Goal: Information Seeking & Learning: Check status

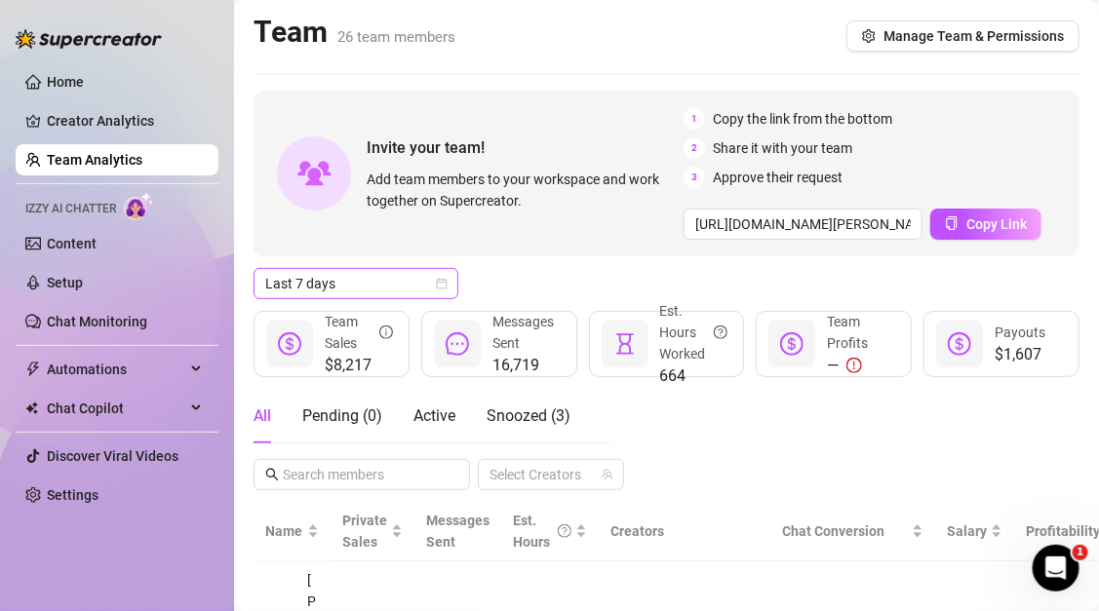
click at [345, 283] on span "Last 7 days" at bounding box center [355, 283] width 181 height 29
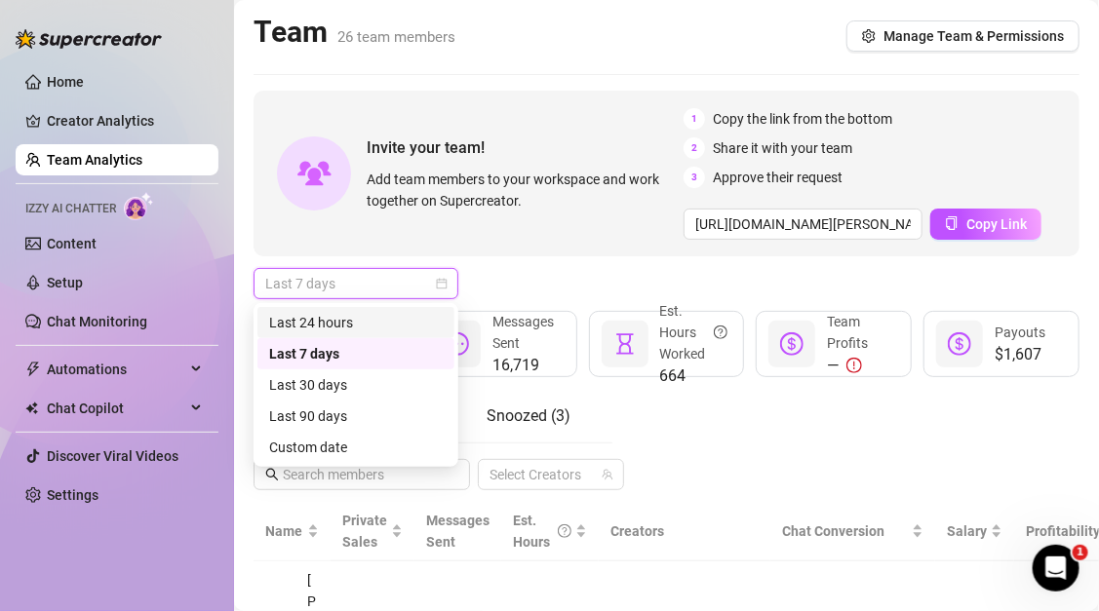
click at [350, 328] on div "Last 24 hours" at bounding box center [356, 322] width 174 height 21
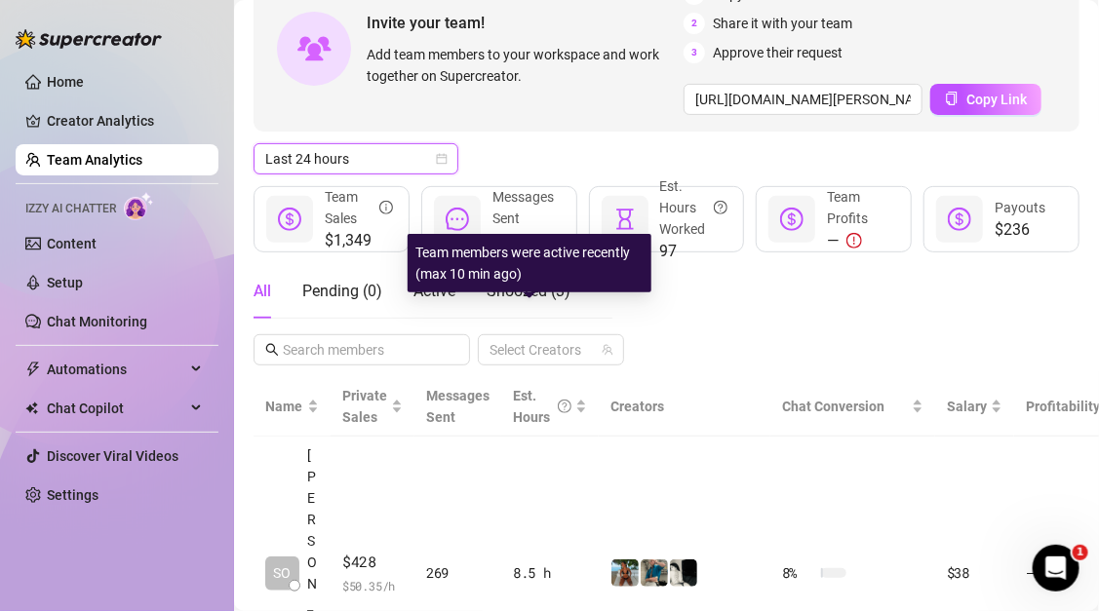
scroll to position [136, 0]
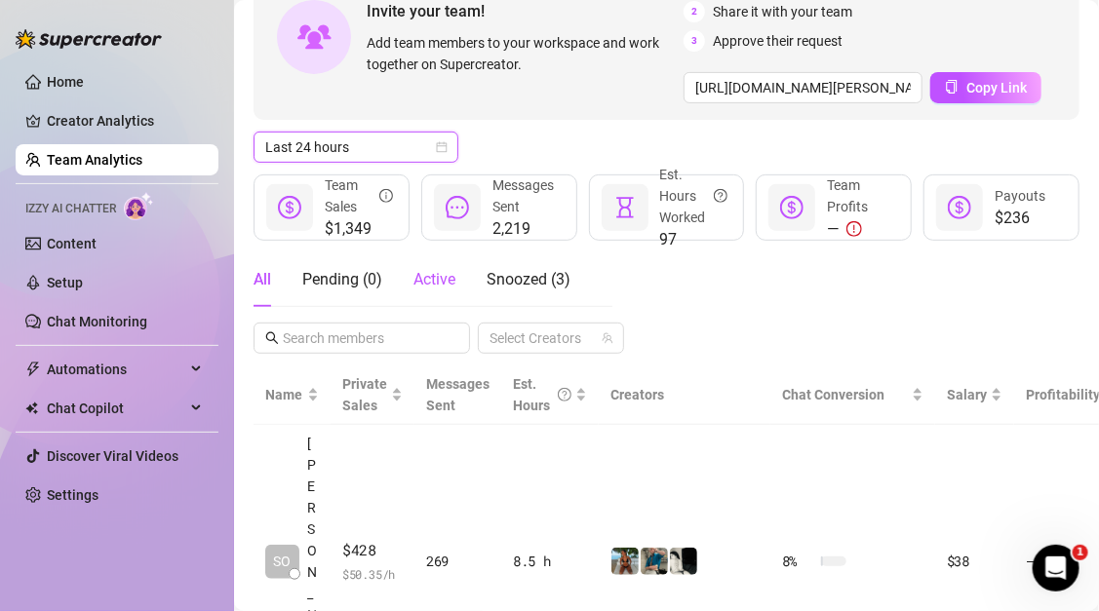
click at [452, 276] on span "Active" at bounding box center [434, 279] width 42 height 19
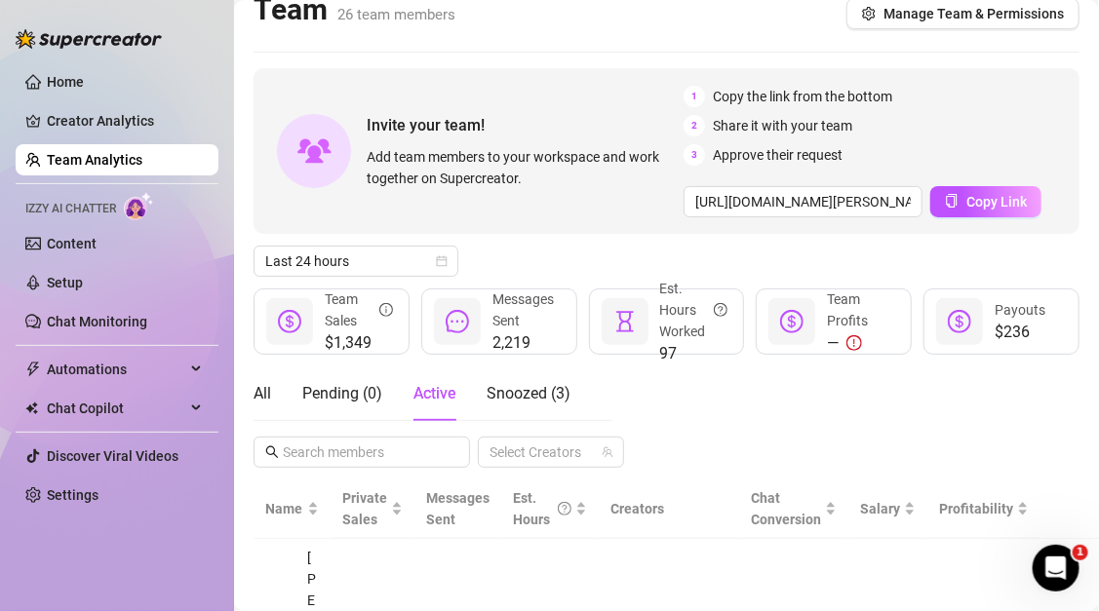
scroll to position [0, 0]
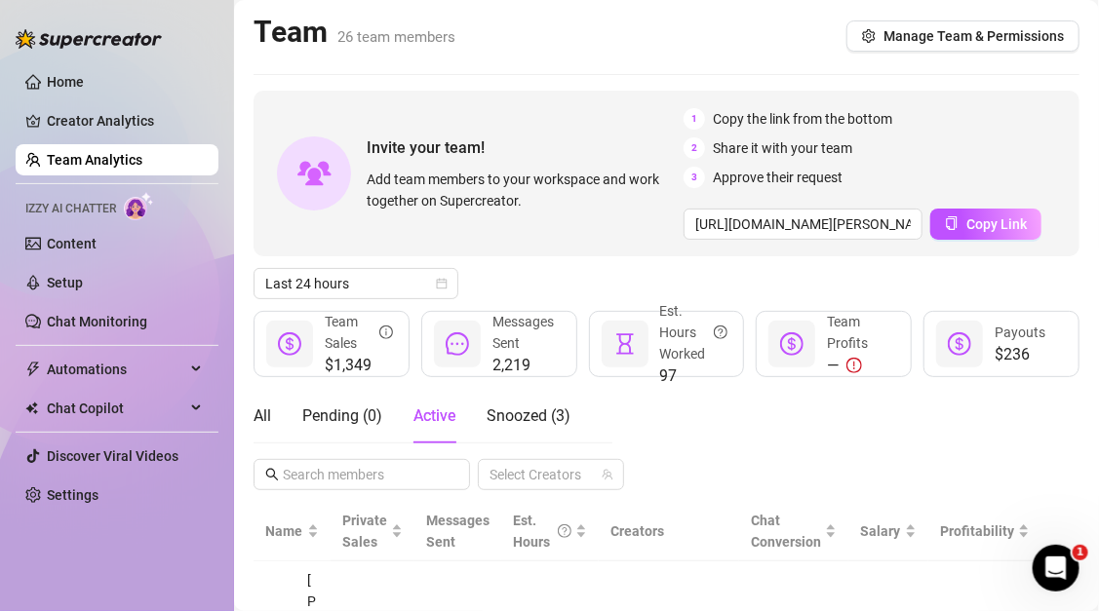
click at [371, 350] on div "Team Sales" at bounding box center [359, 332] width 68 height 43
click at [518, 413] on span "Snoozed ( 3 )" at bounding box center [529, 416] width 84 height 19
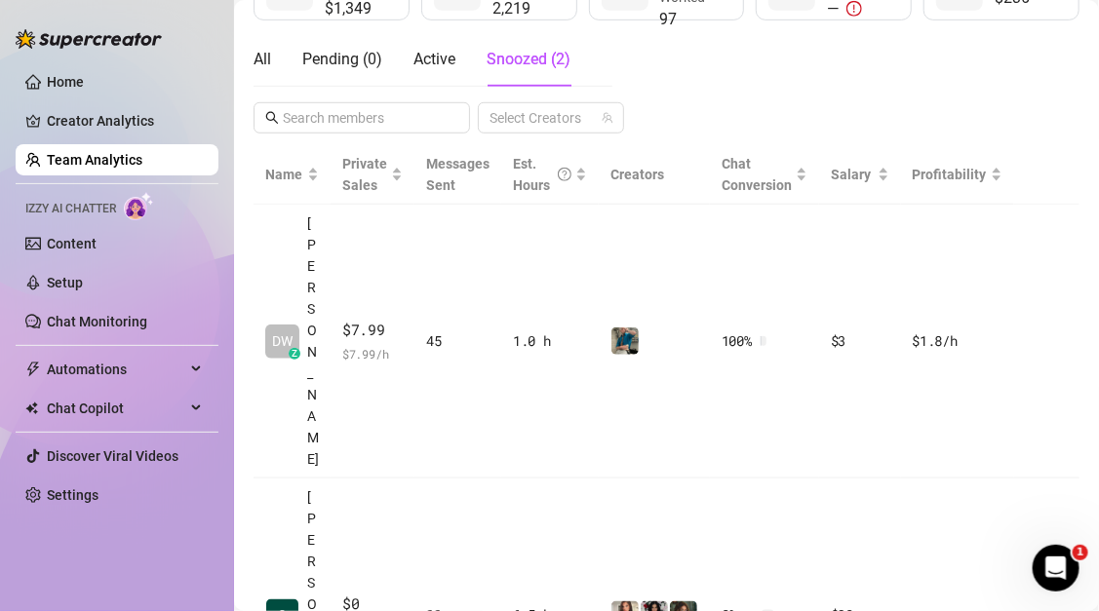
scroll to position [254, 0]
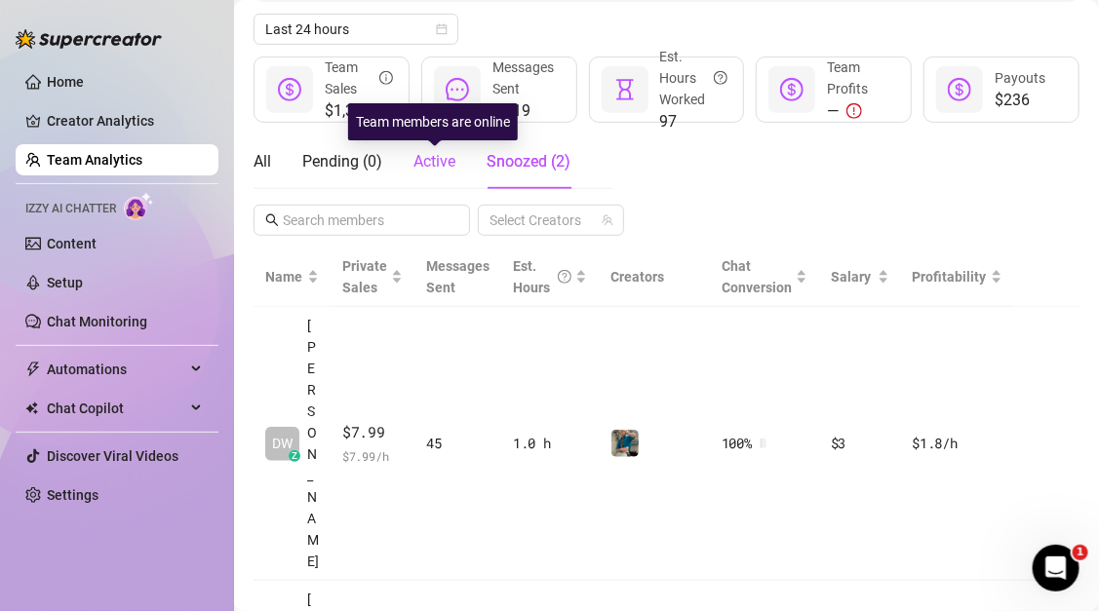
click at [442, 163] on span "Active" at bounding box center [434, 161] width 42 height 19
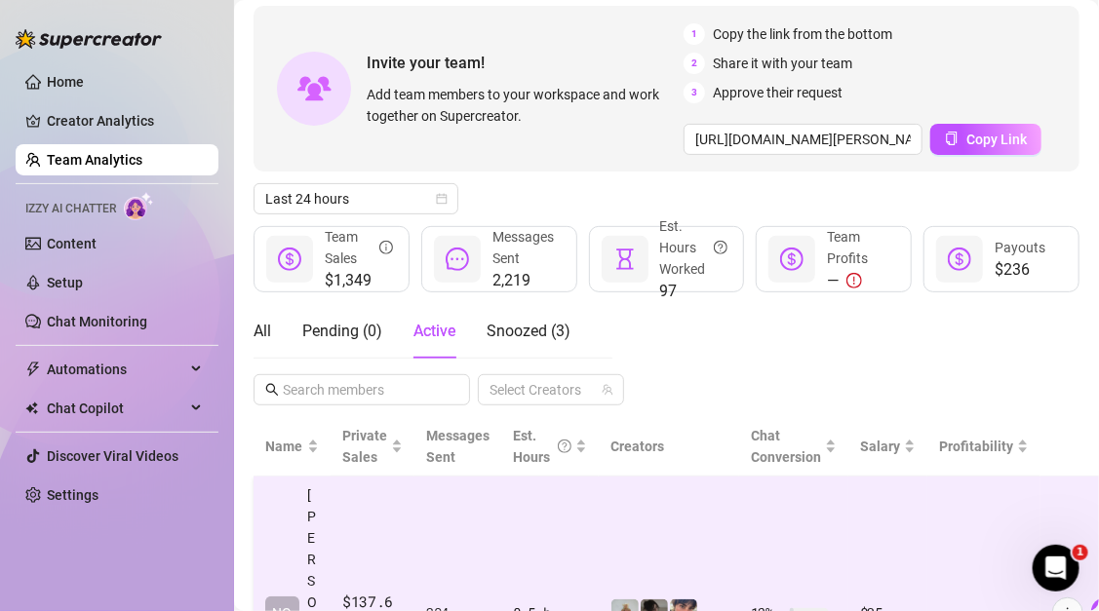
scroll to position [46, 0]
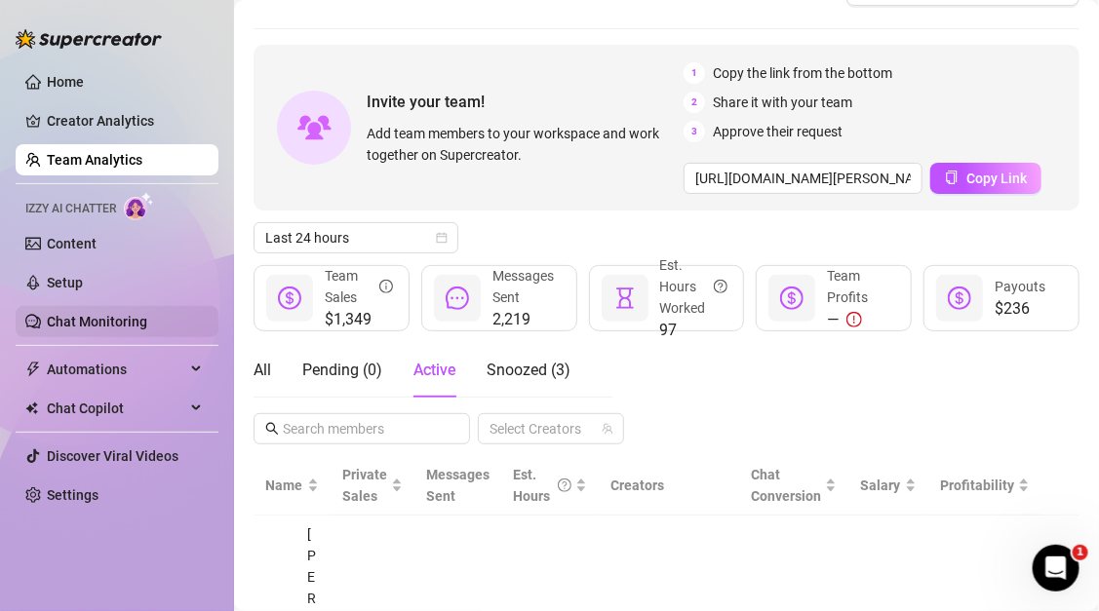
click at [106, 315] on link "Chat Monitoring" at bounding box center [97, 322] width 100 height 16
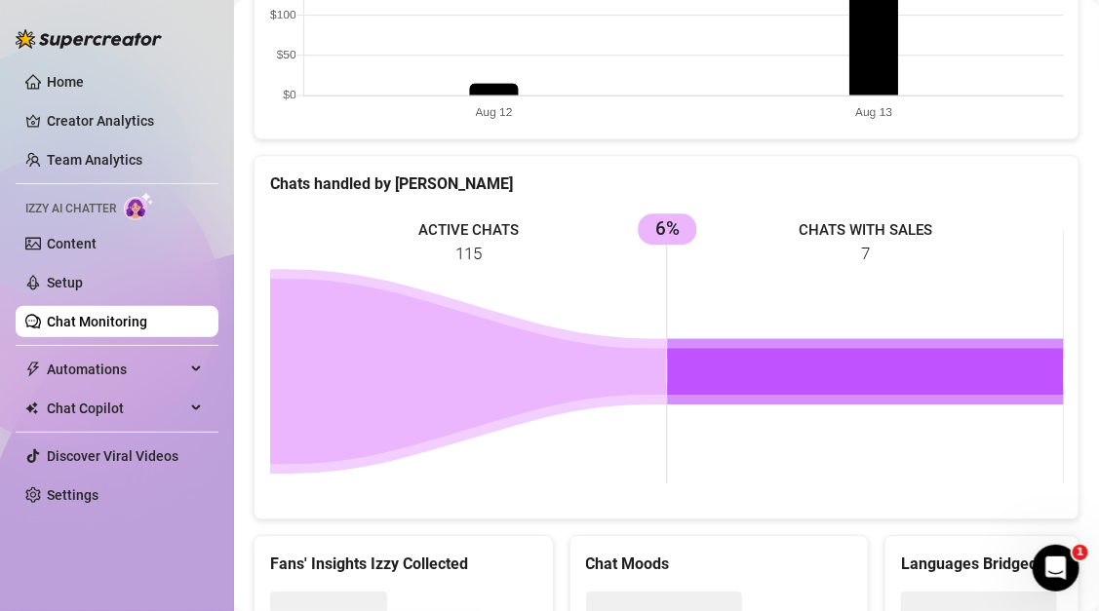
scroll to position [1499, 0]
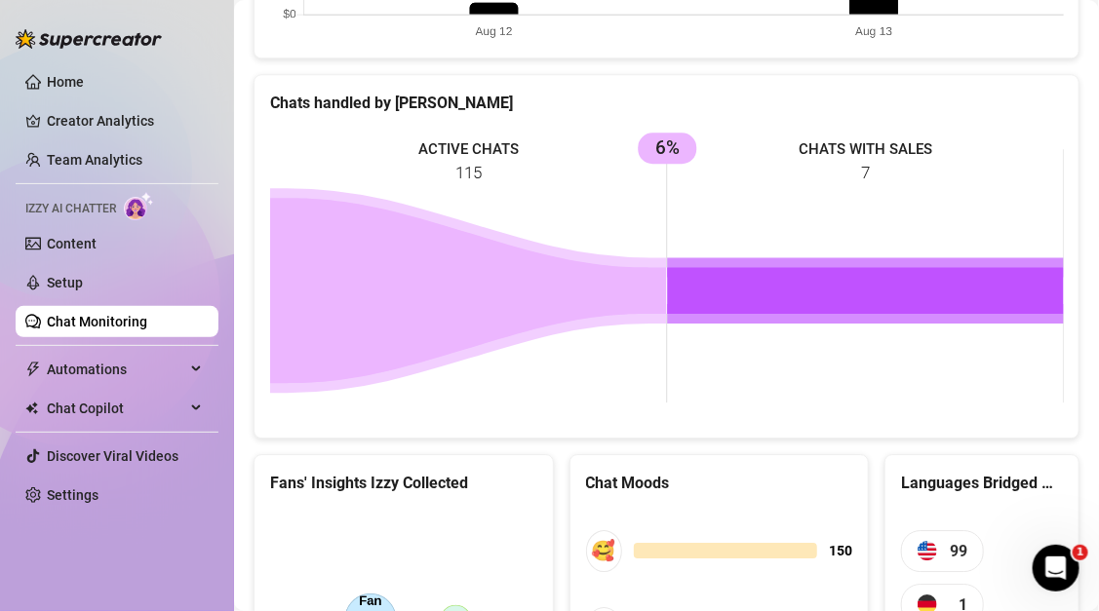
drag, startPoint x: 669, startPoint y: 144, endPoint x: 705, endPoint y: 149, distance: 36.4
click at [706, 149] on rect at bounding box center [667, 276] width 794 height 292
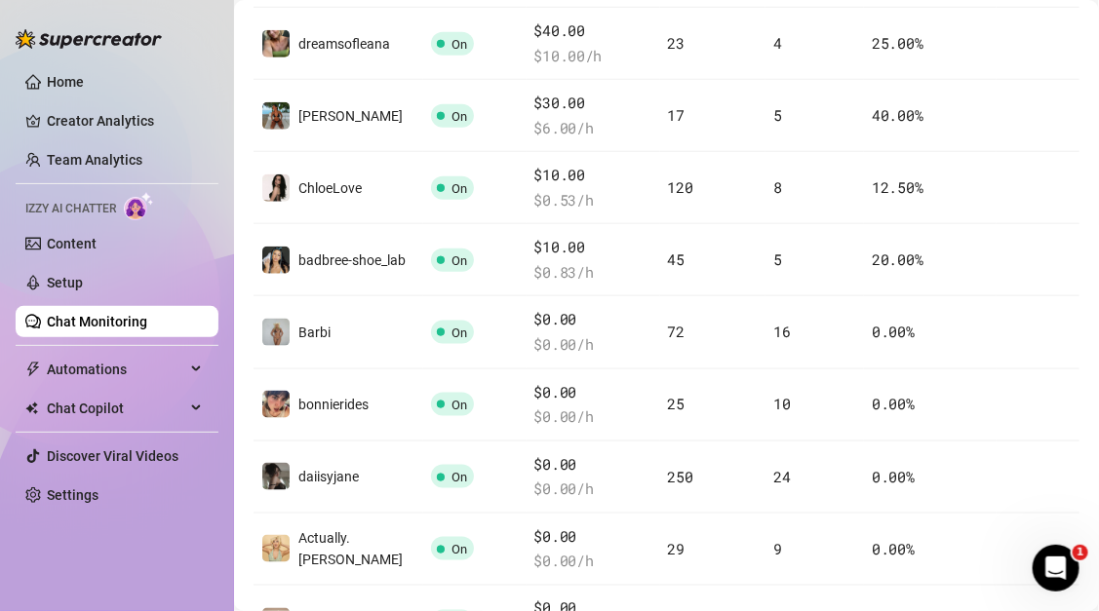
scroll to position [0, 0]
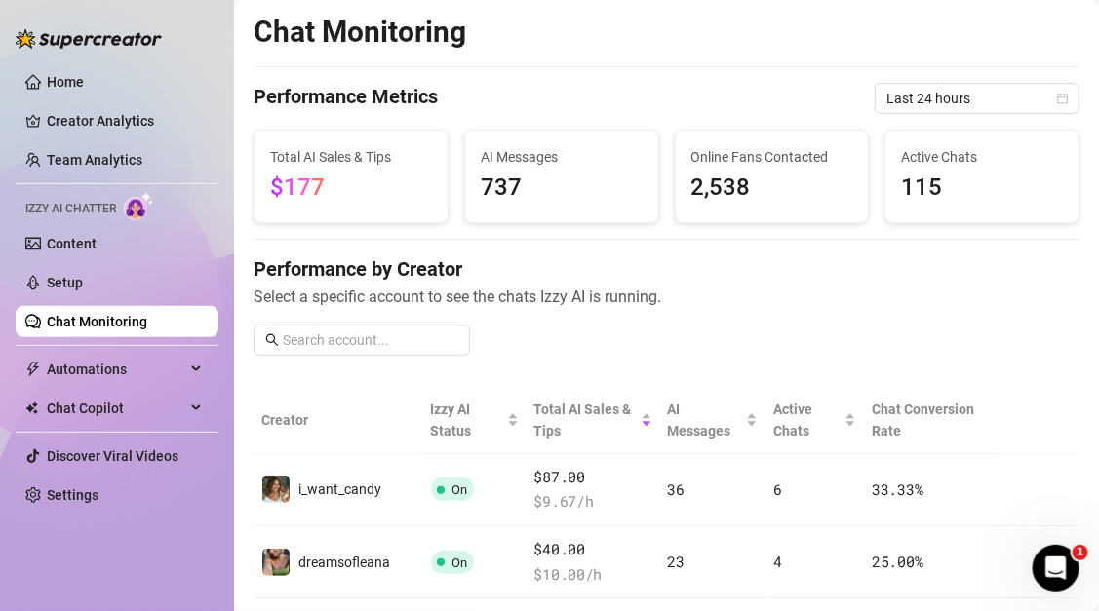
click at [414, 171] on span "$177" at bounding box center [351, 188] width 162 height 37
click at [968, 98] on span "Last 24 hours" at bounding box center [976, 98] width 181 height 29
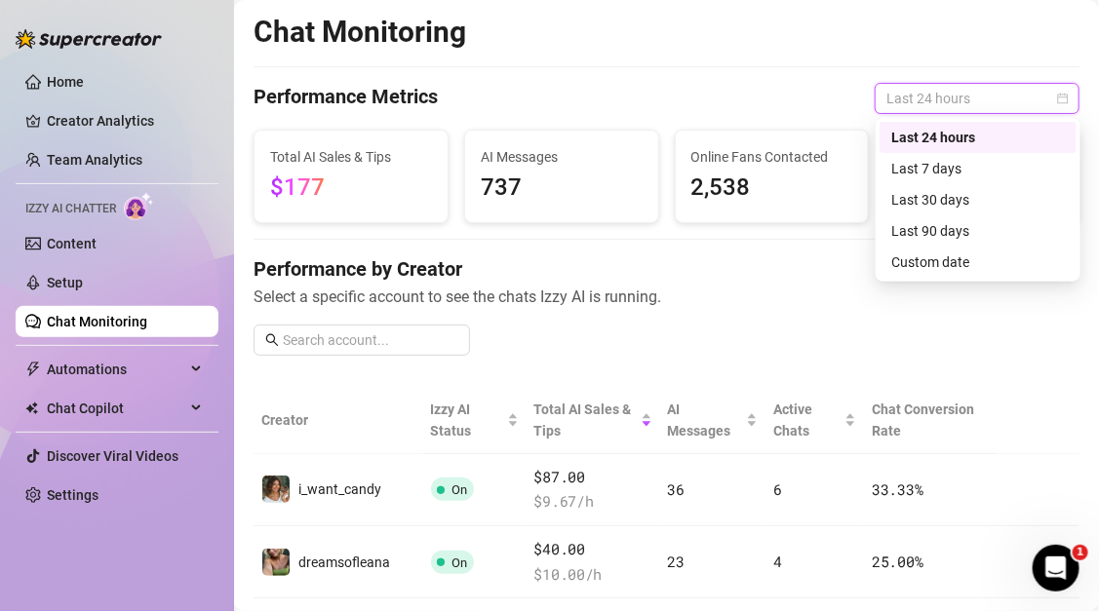
click at [972, 133] on div "Last 24 hours" at bounding box center [978, 137] width 174 height 21
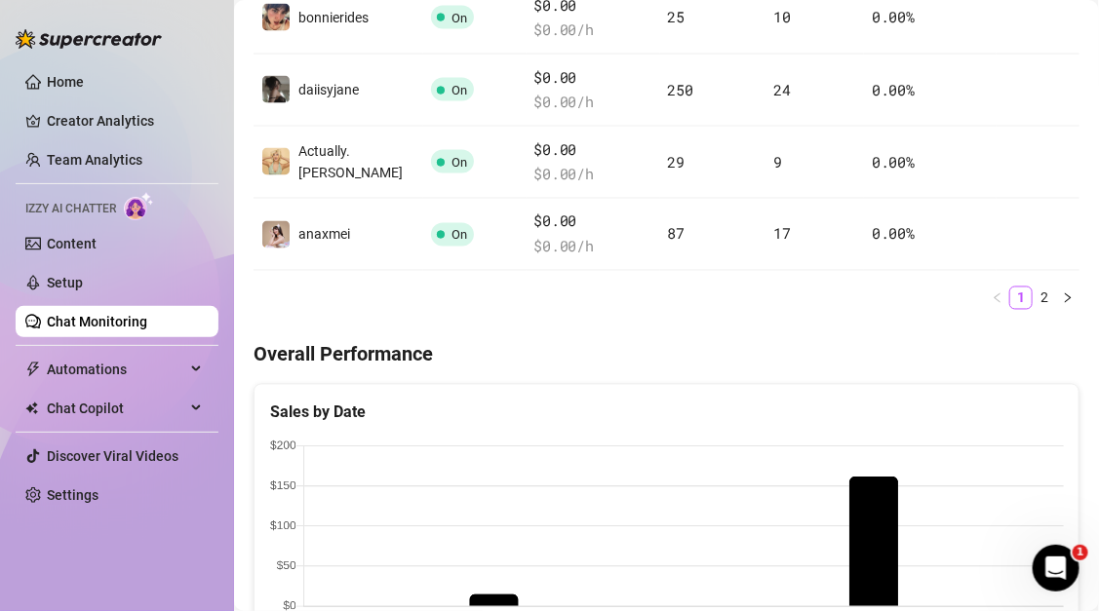
scroll to position [543, 0]
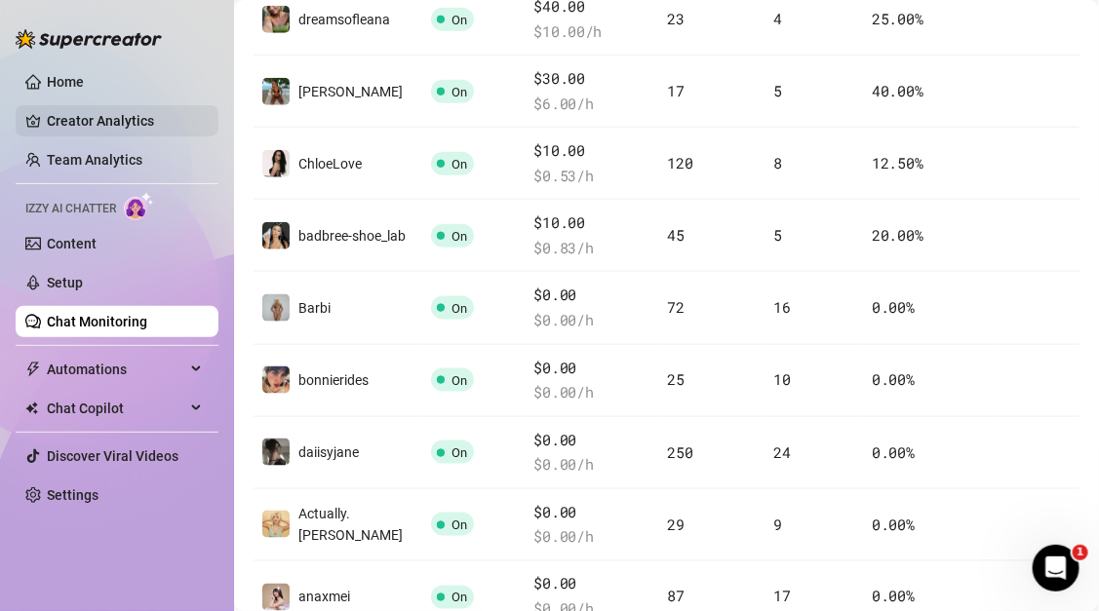
click at [128, 110] on link "Creator Analytics" at bounding box center [125, 120] width 156 height 31
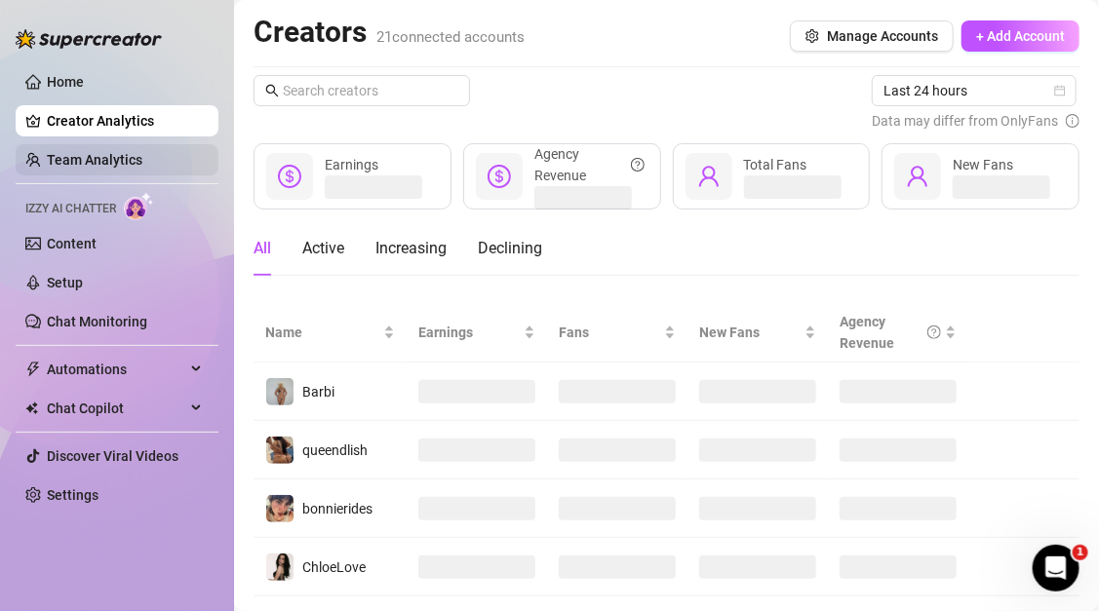
click at [119, 159] on link "Team Analytics" at bounding box center [95, 160] width 96 height 16
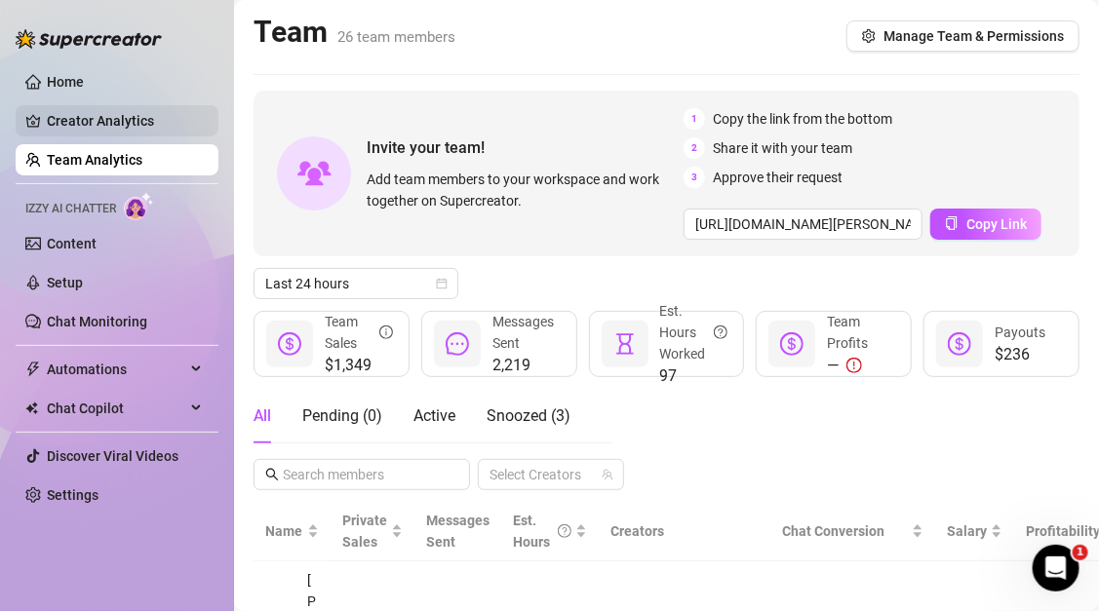
click at [126, 124] on link "Creator Analytics" at bounding box center [125, 120] width 156 height 31
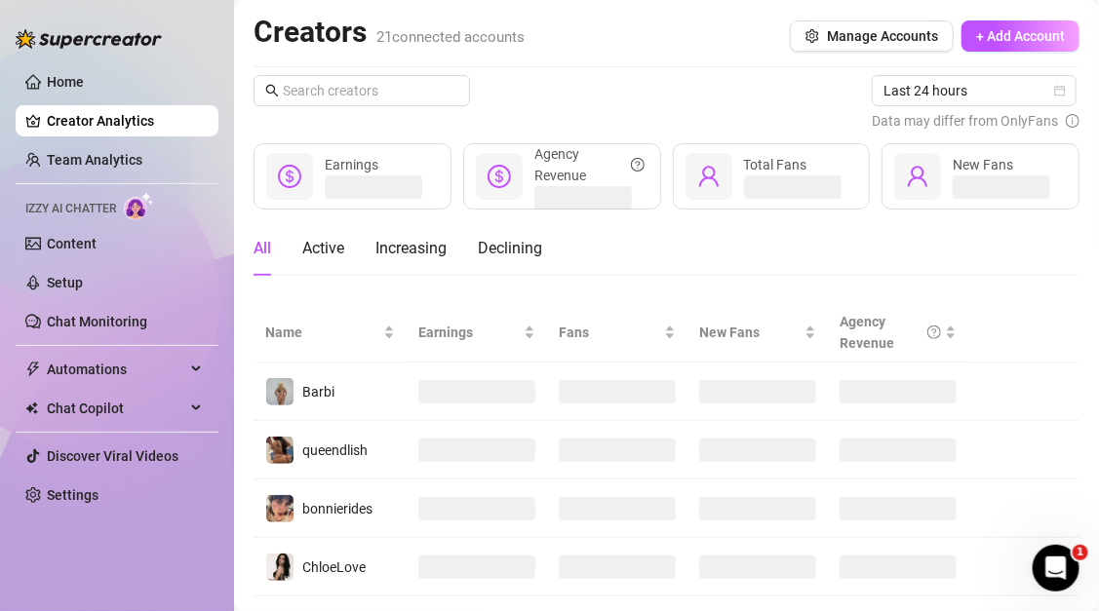
click at [985, 73] on div "Creators 21 connected accounts Manage Accounts + Add Account Last 24 hours Data…" at bounding box center [666, 519] width 826 height 1011
click at [982, 87] on span "Last 24 hours" at bounding box center [973, 90] width 181 height 29
